Goal: Task Accomplishment & Management: Complete application form

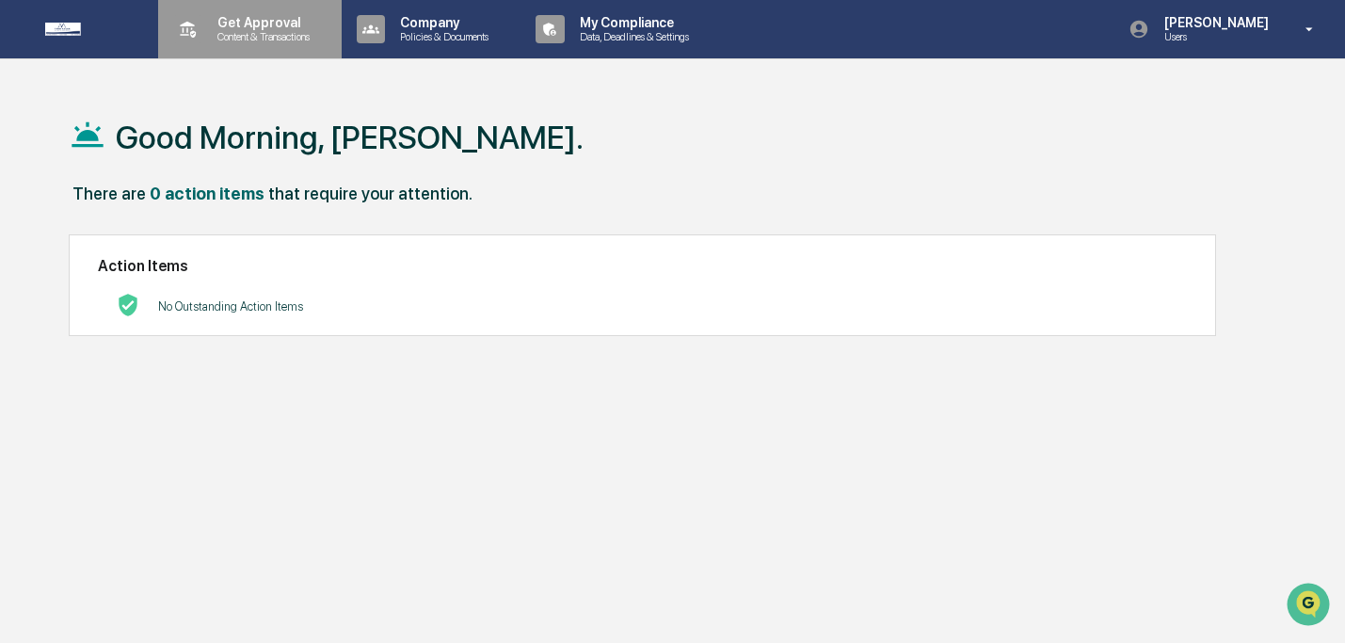
click at [299, 26] on p "Get Approval" at bounding box center [260, 22] width 117 height 15
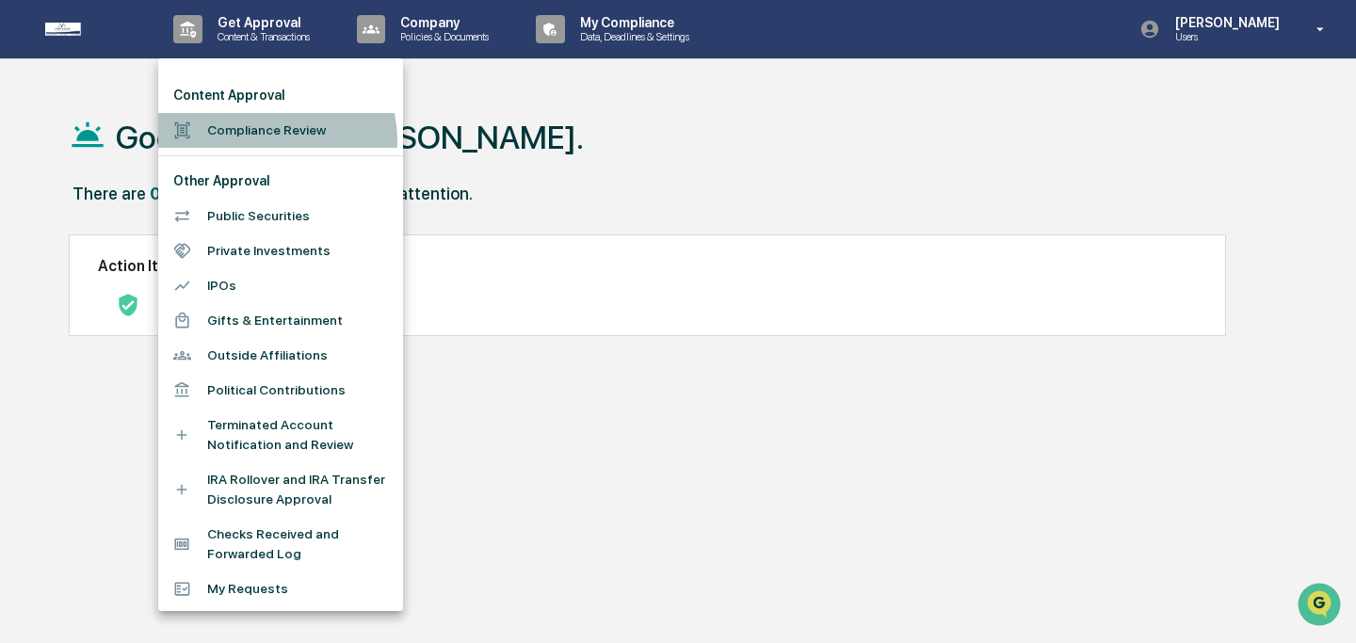
click at [275, 140] on li "Compliance Review" at bounding box center [280, 130] width 245 height 35
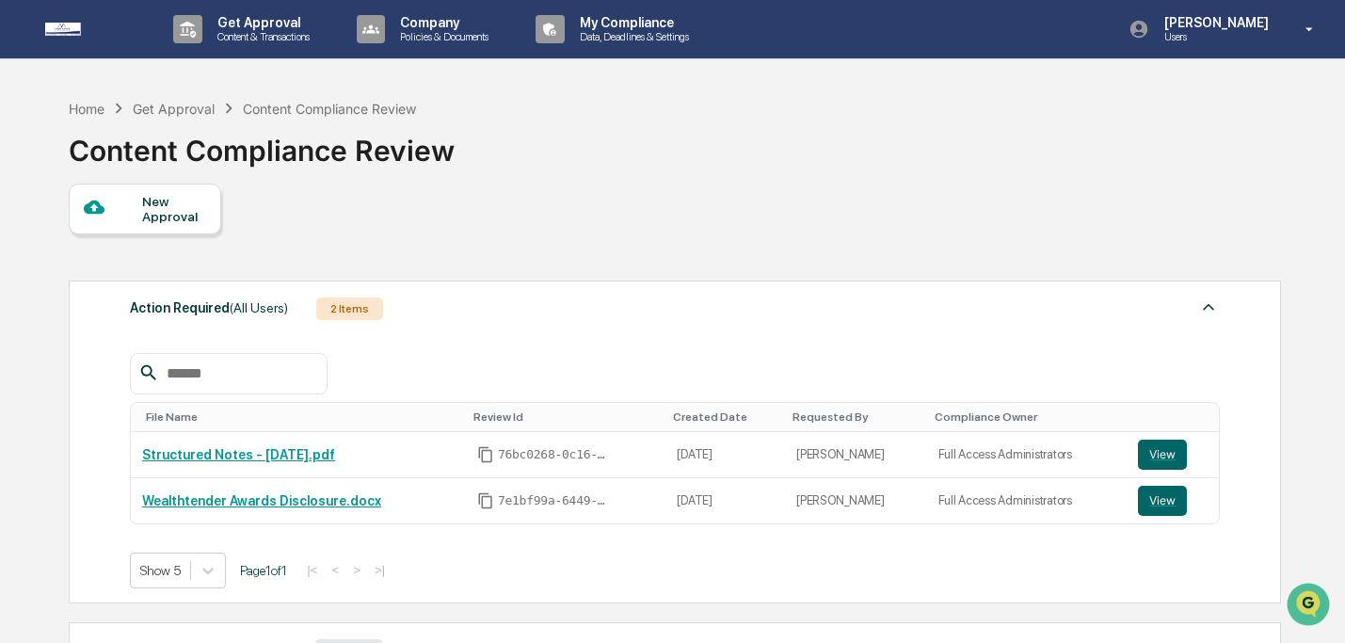
click at [167, 228] on div "New Approval" at bounding box center [145, 209] width 152 height 51
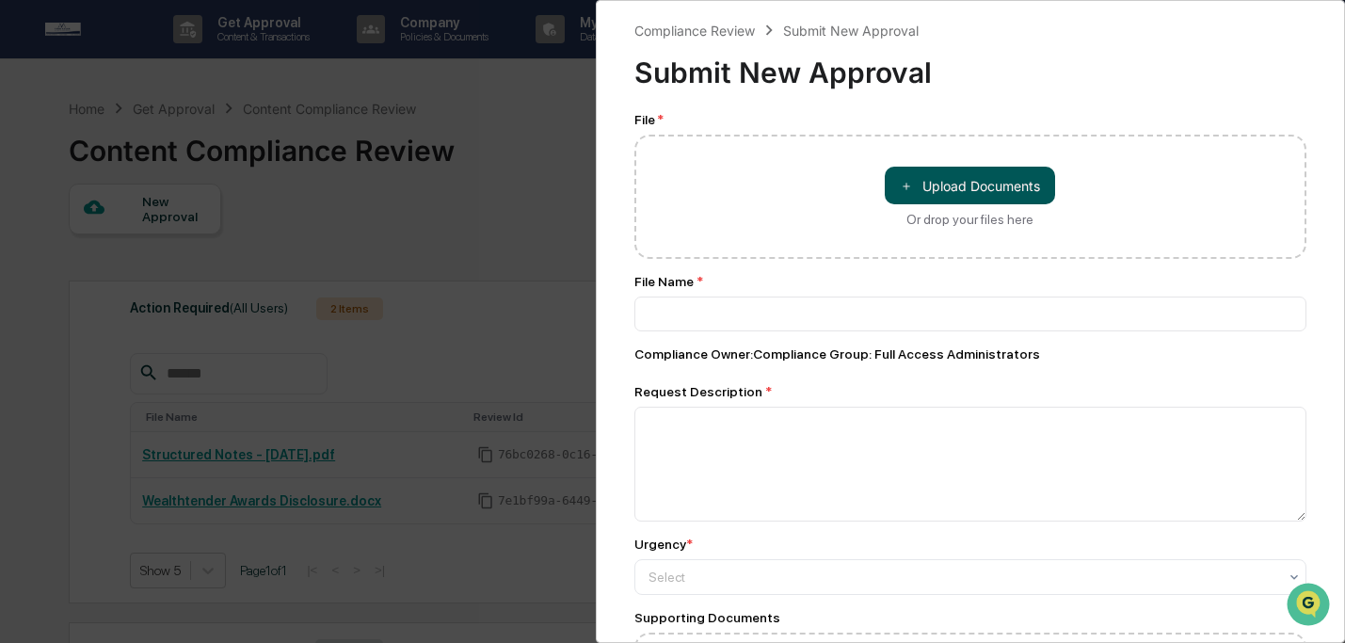
click at [945, 196] on button "＋ Upload Documents" at bounding box center [970, 186] width 170 height 38
type input "**********"
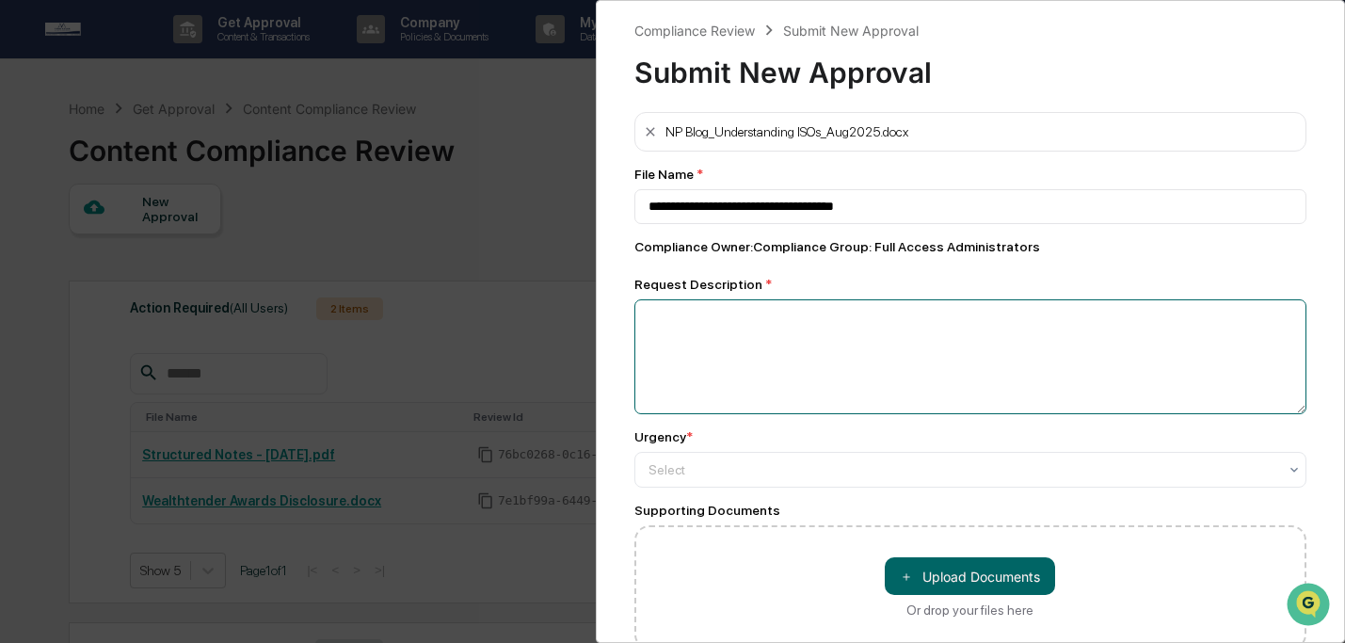
click at [921, 361] on textarea at bounding box center [970, 356] width 673 height 115
type textarea "**********"
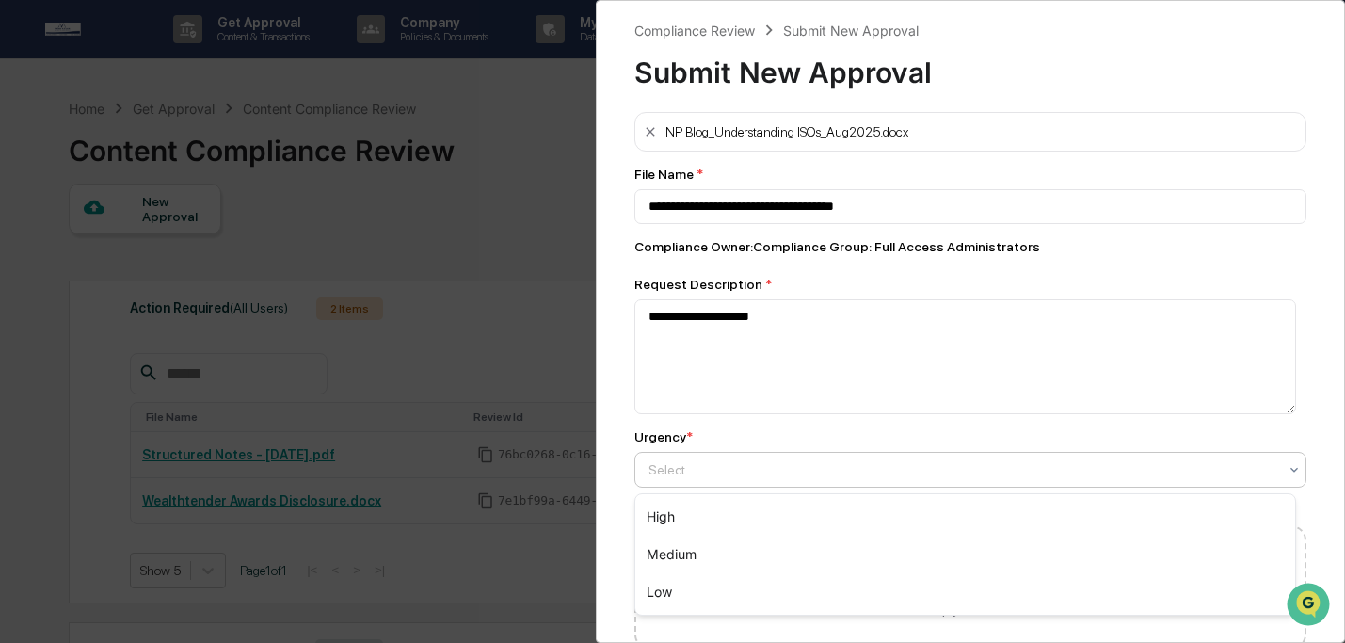
click at [944, 474] on div at bounding box center [964, 469] width 630 height 19
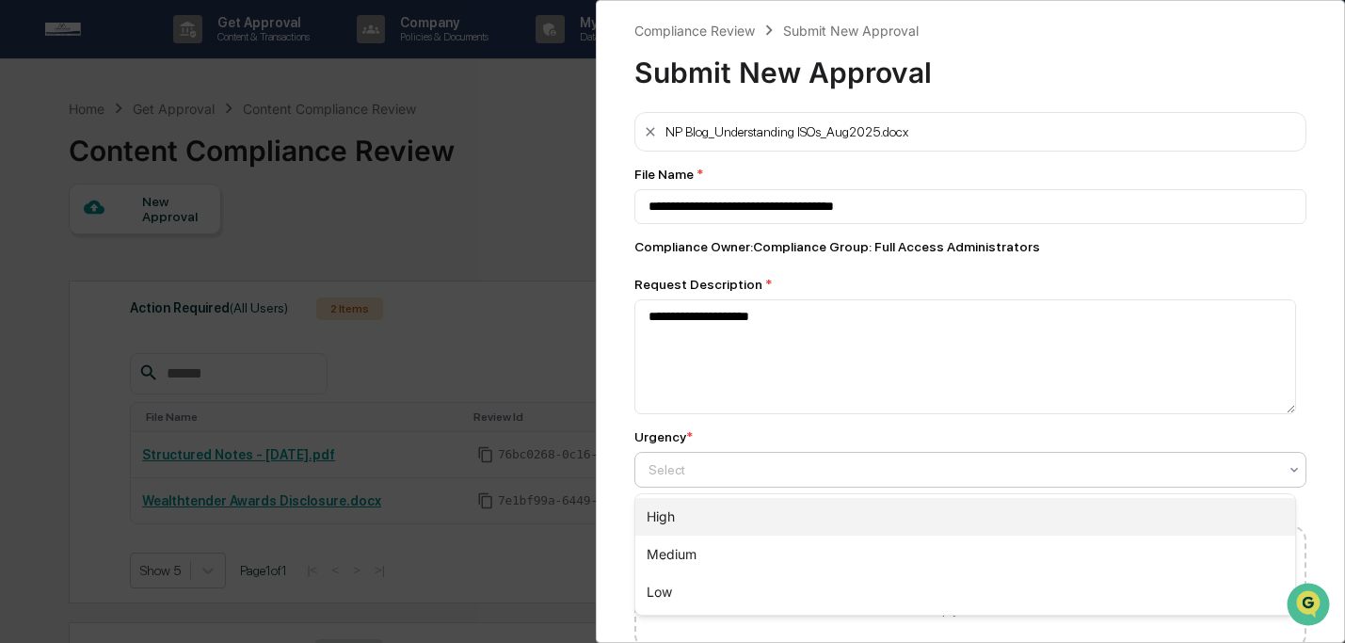
click at [943, 504] on div "High" at bounding box center [965, 517] width 661 height 38
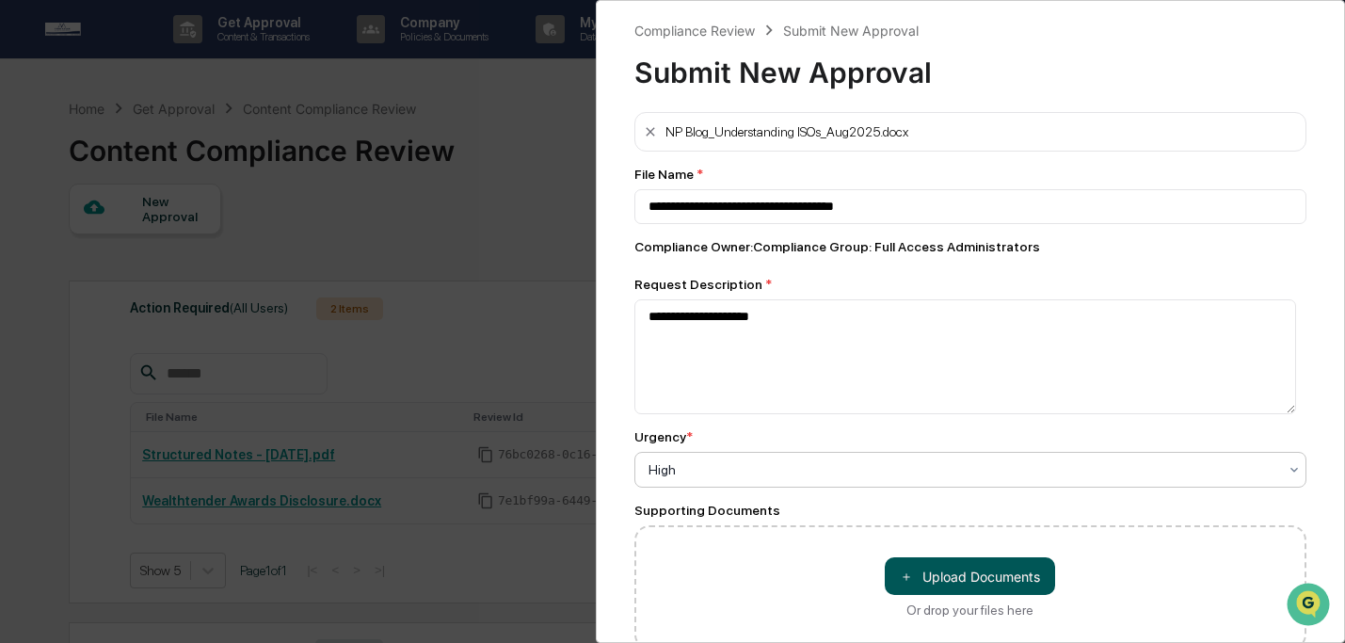
scroll to position [102, 0]
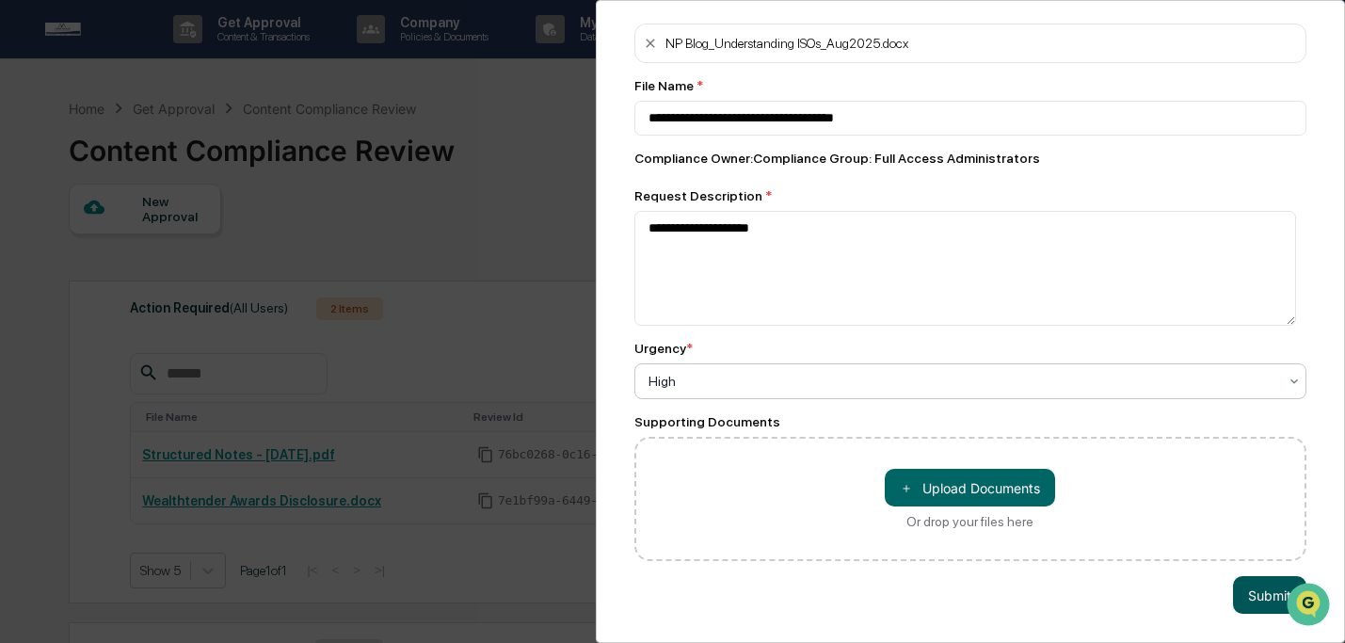
click at [1241, 579] on button "Submit" at bounding box center [1269, 595] width 73 height 38
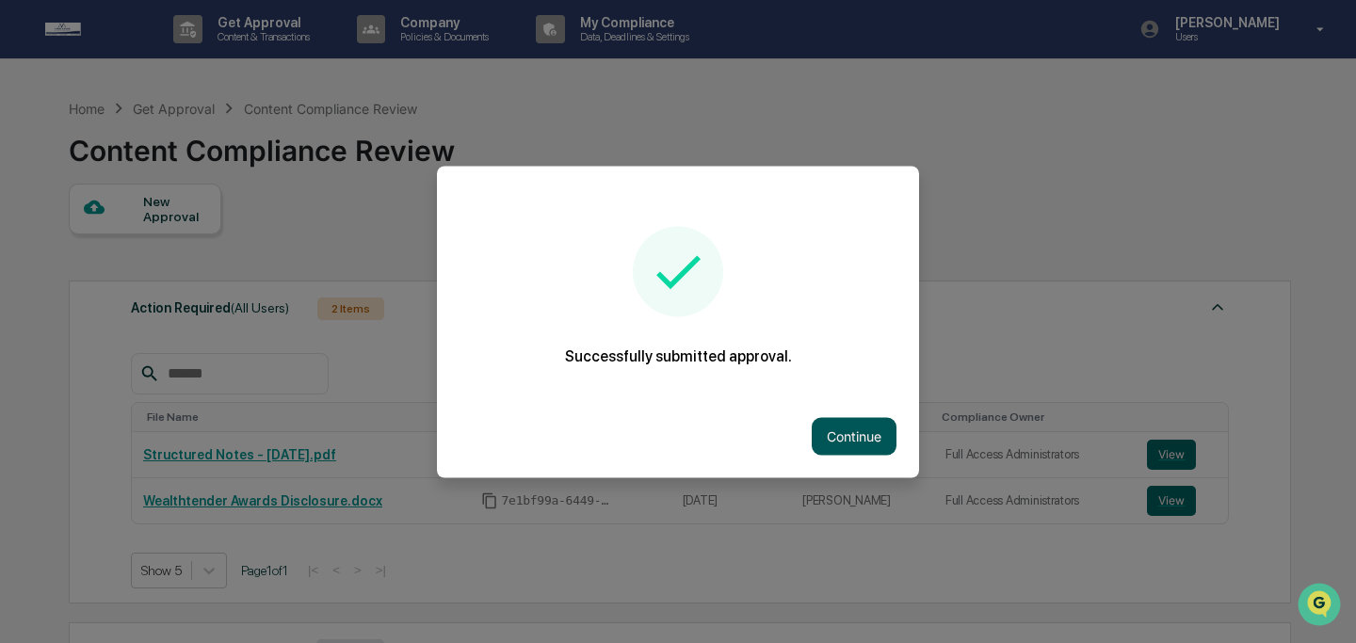
click at [851, 443] on button "Continue" at bounding box center [853, 436] width 85 height 38
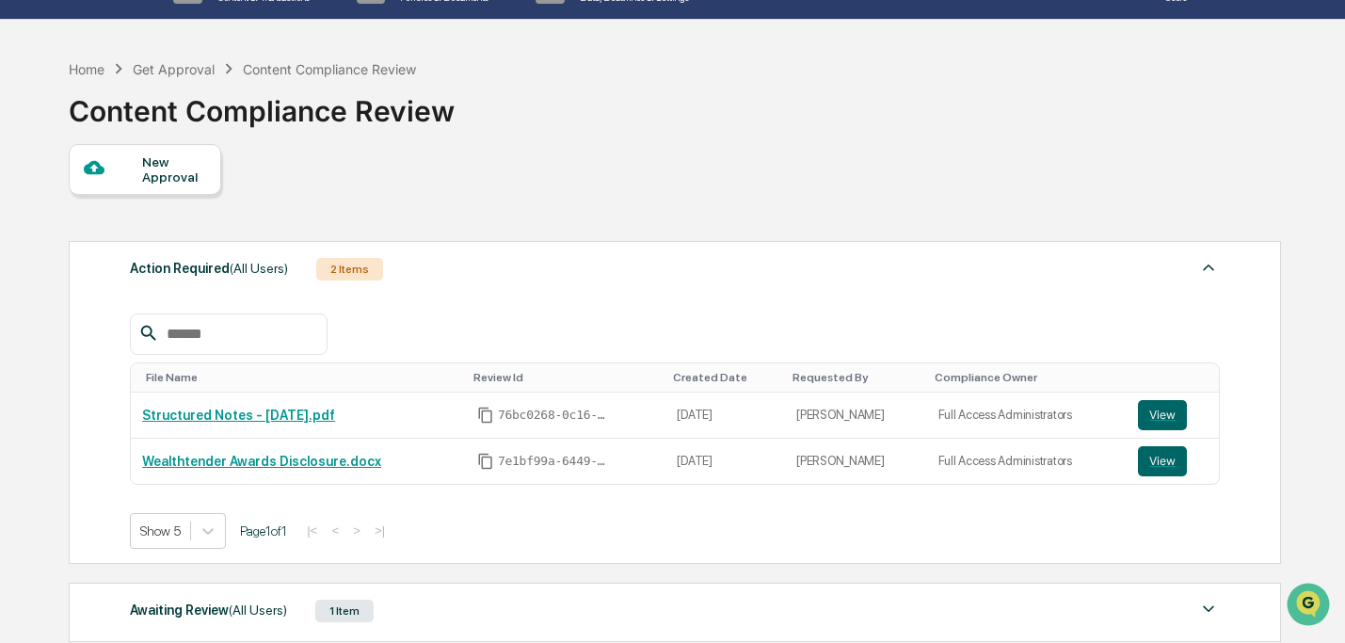
scroll to position [197, 0]
